Goal: Information Seeking & Learning: Get advice/opinions

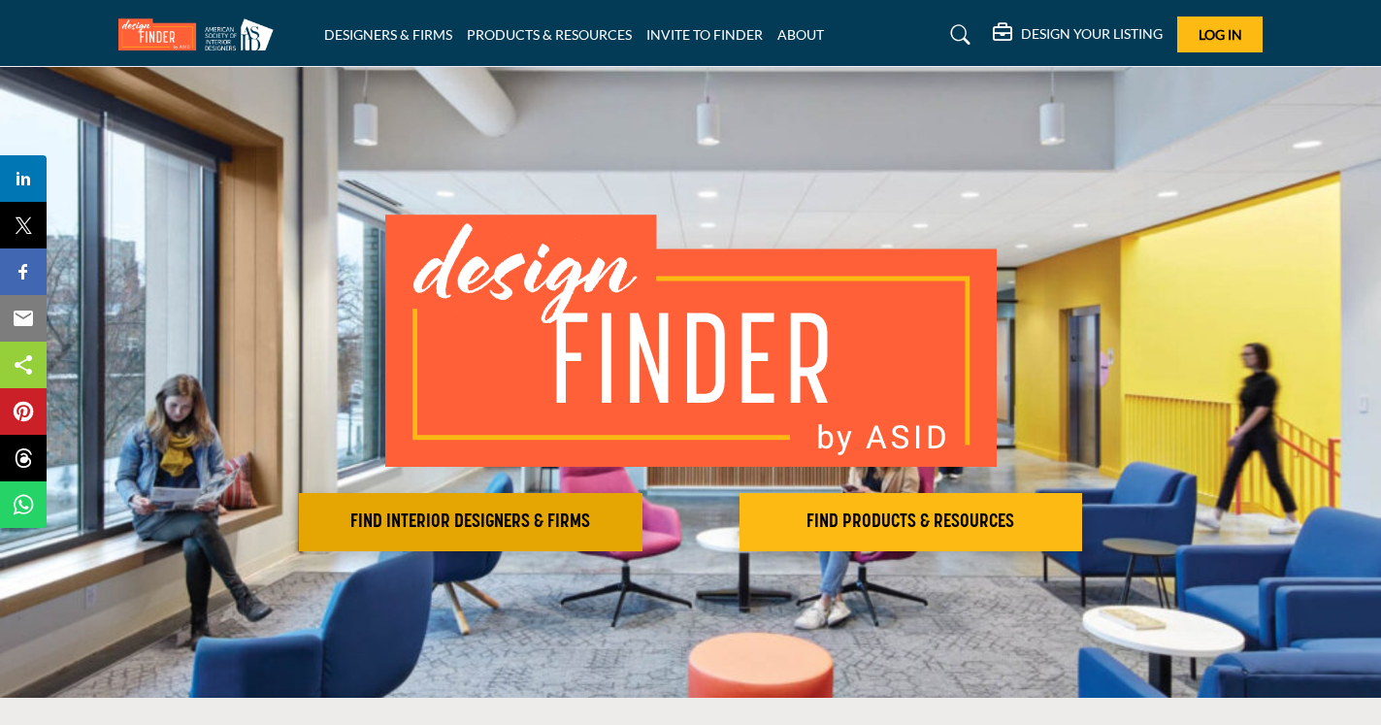
click at [410, 516] on h2 "FIND INTERIOR DESIGNERS & FIRMS" at bounding box center [471, 521] width 332 height 23
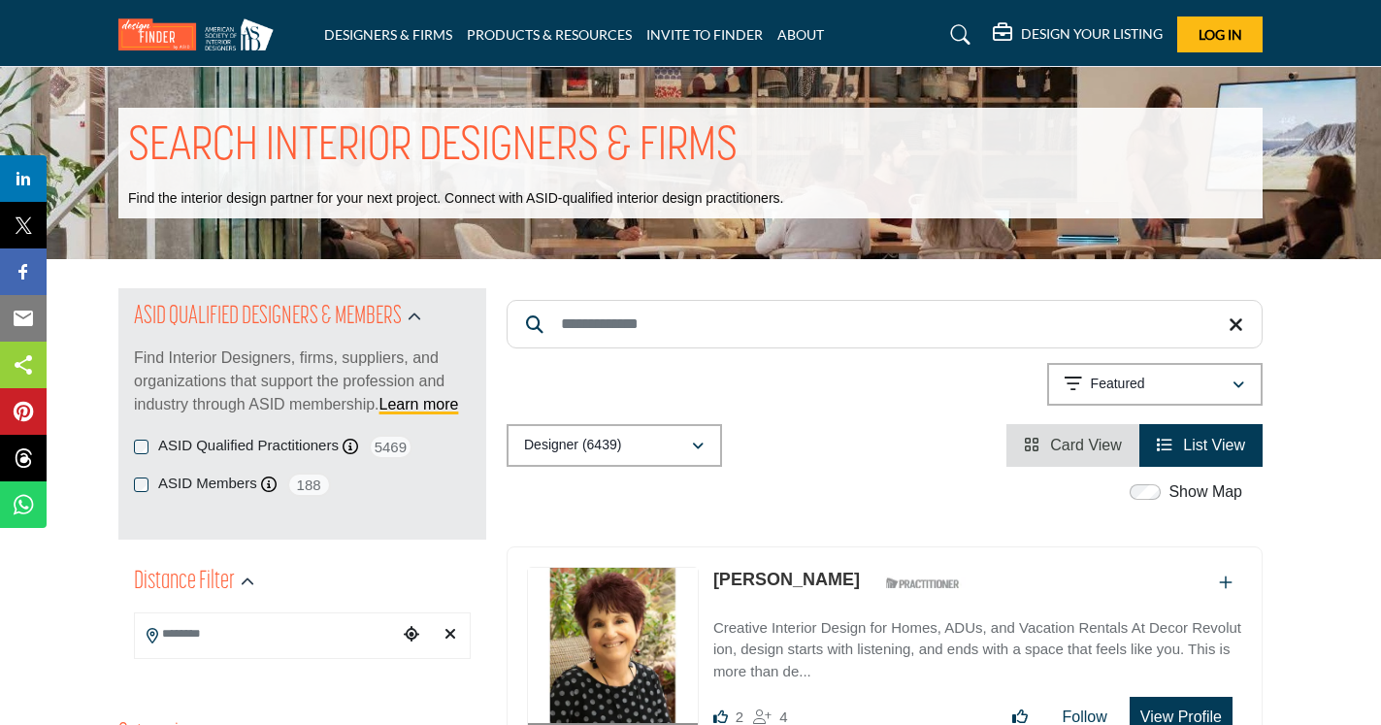
scroll to position [122, 0]
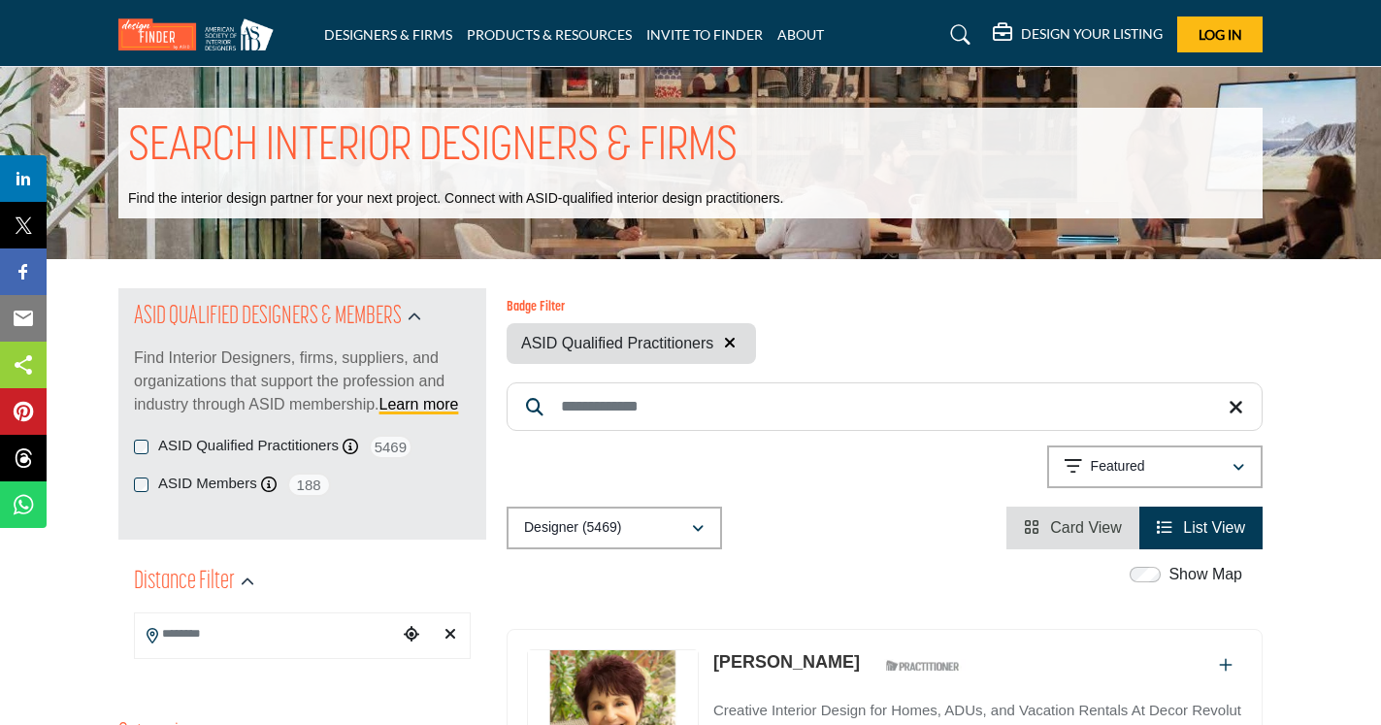
click at [625, 406] on input "Search Keyword" at bounding box center [885, 406] width 756 height 49
click at [606, 408] on input "*" at bounding box center [885, 406] width 756 height 49
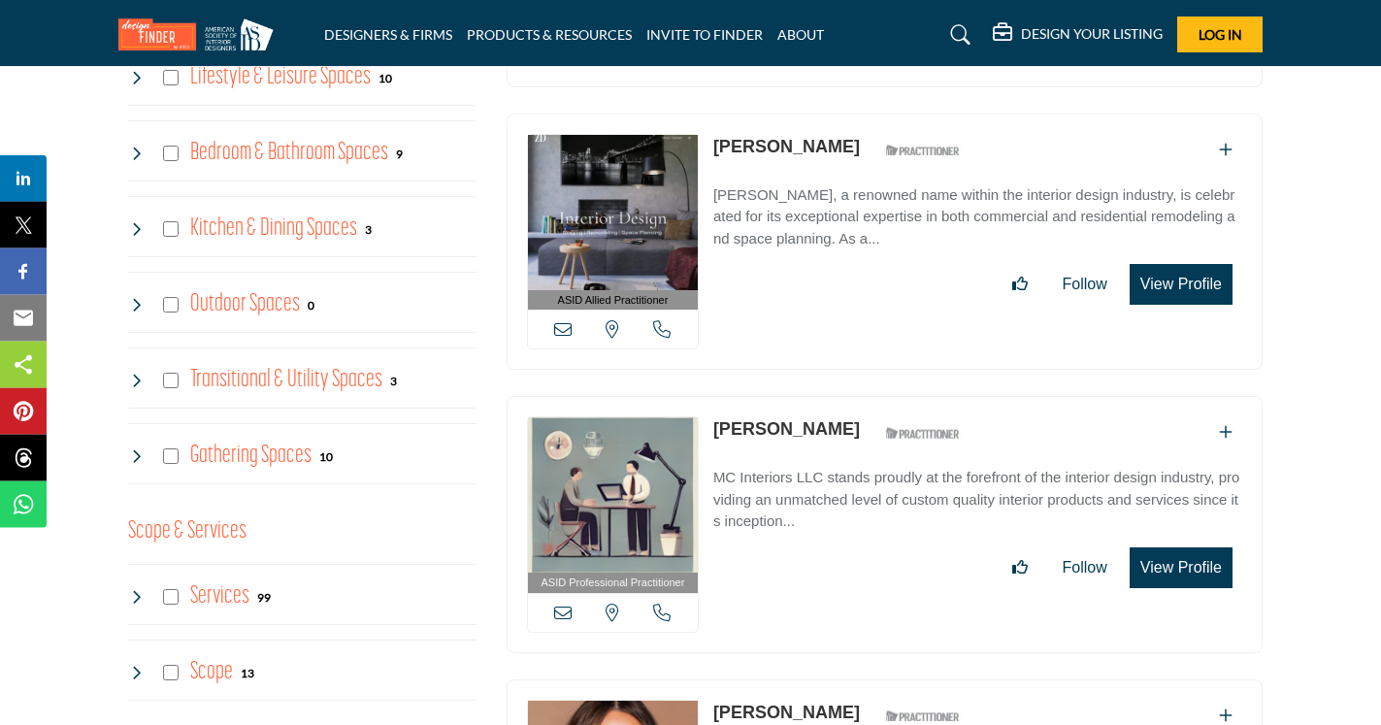
scroll to position [489, 0]
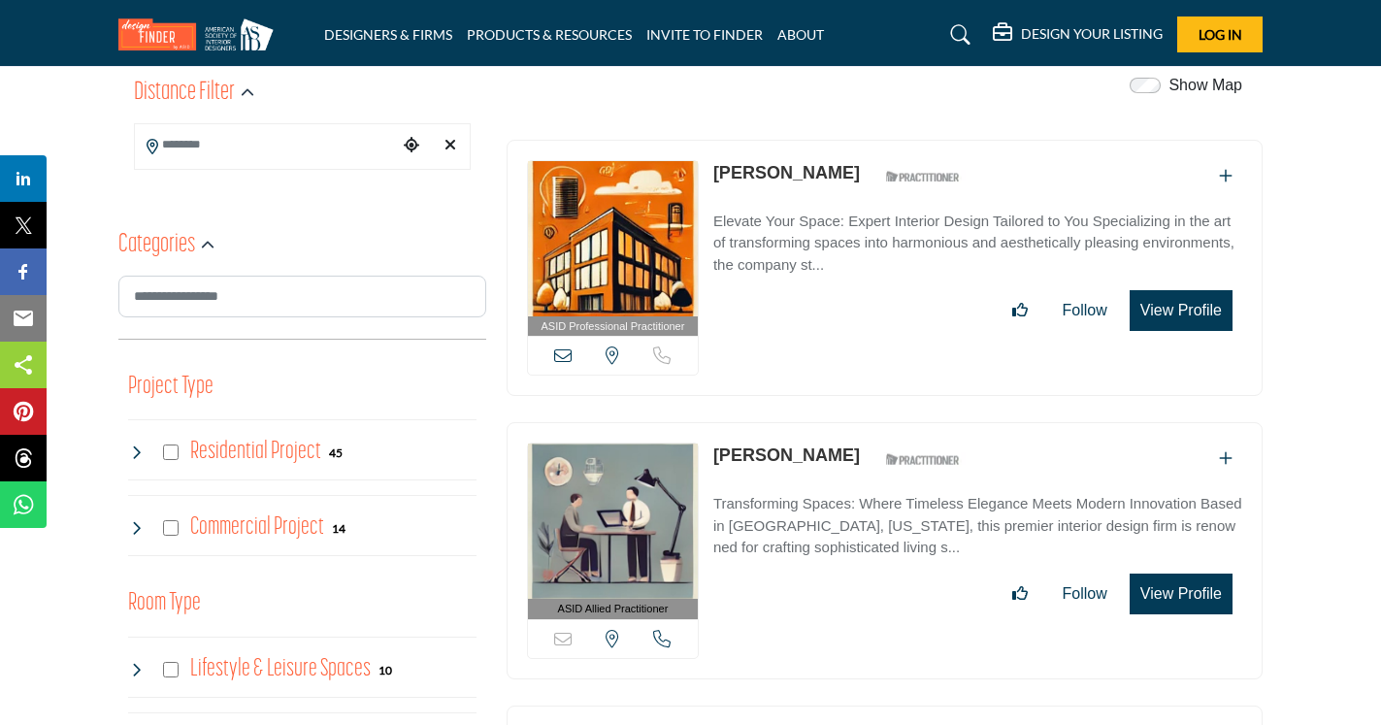
type input "******"
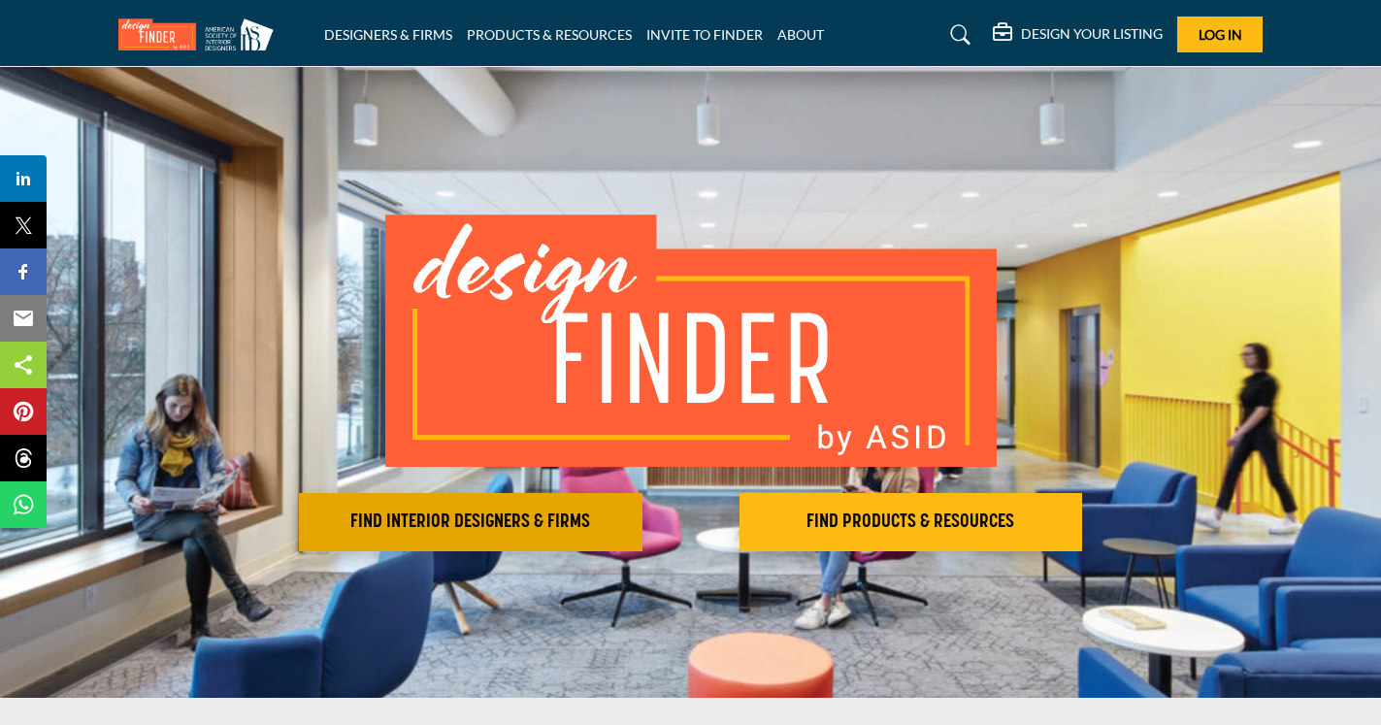
click at [481, 517] on h2 "FIND INTERIOR DESIGNERS & FIRMS" at bounding box center [471, 521] width 332 height 23
